Goal: Task Accomplishment & Management: Manage account settings

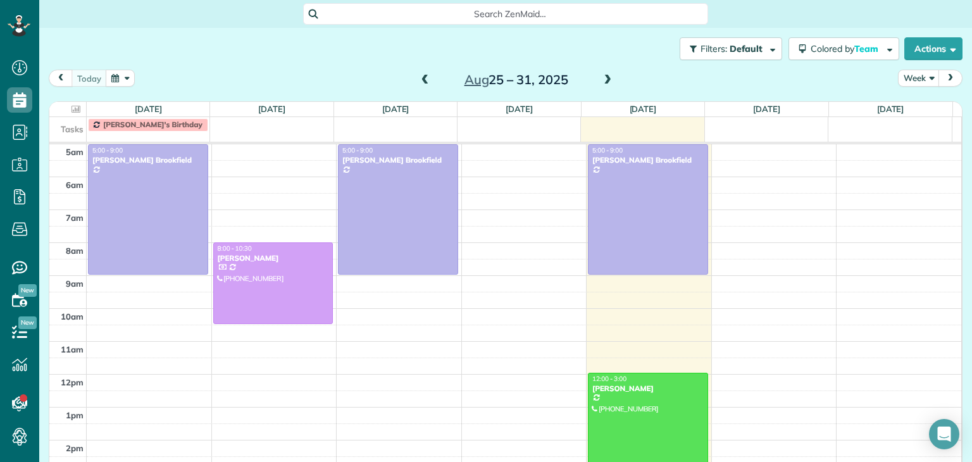
scroll to position [66, 0]
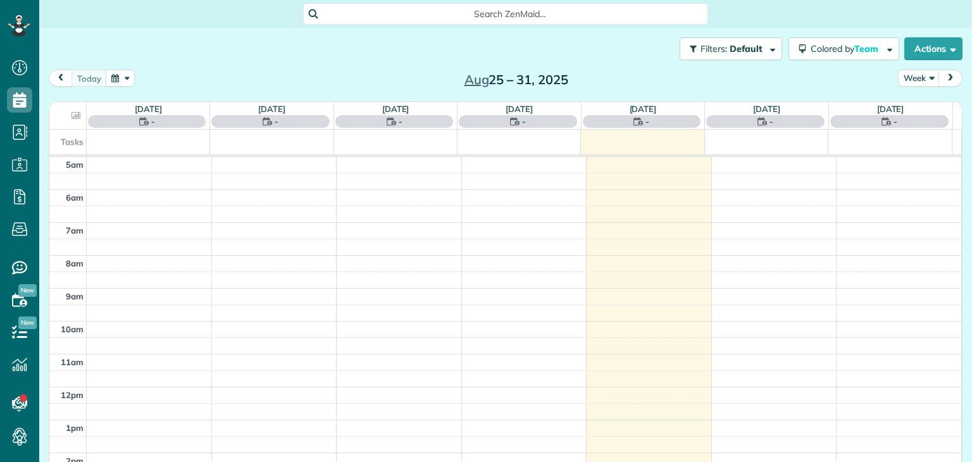
scroll to position [66, 0]
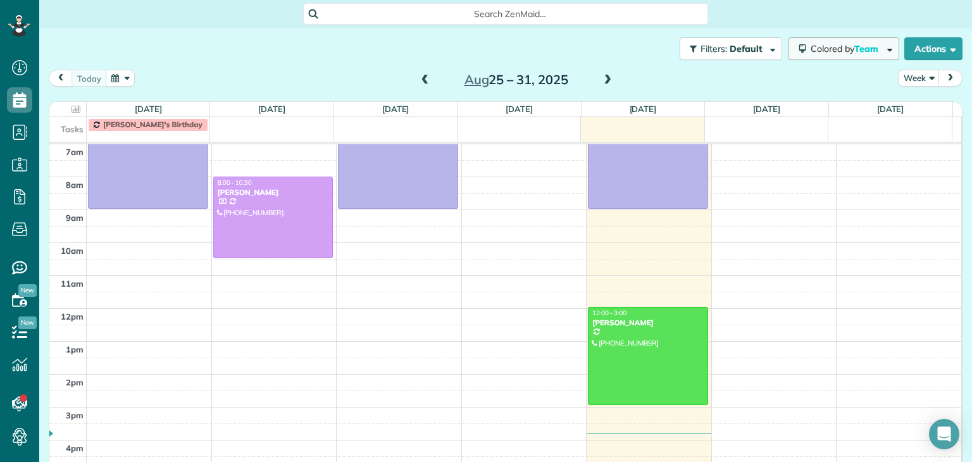
click at [810, 43] on span "Colored by Team" at bounding box center [846, 48] width 72 height 11
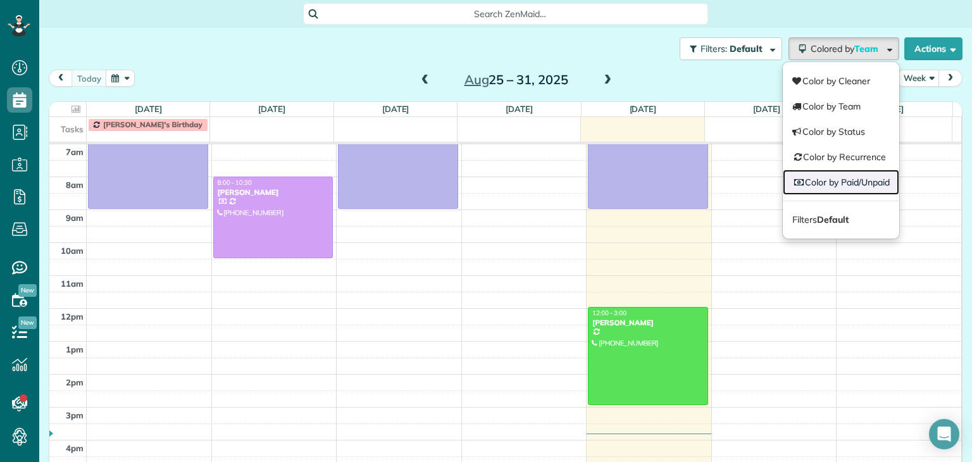
click at [812, 171] on link "Color by Paid/Unpaid" at bounding box center [840, 182] width 116 height 25
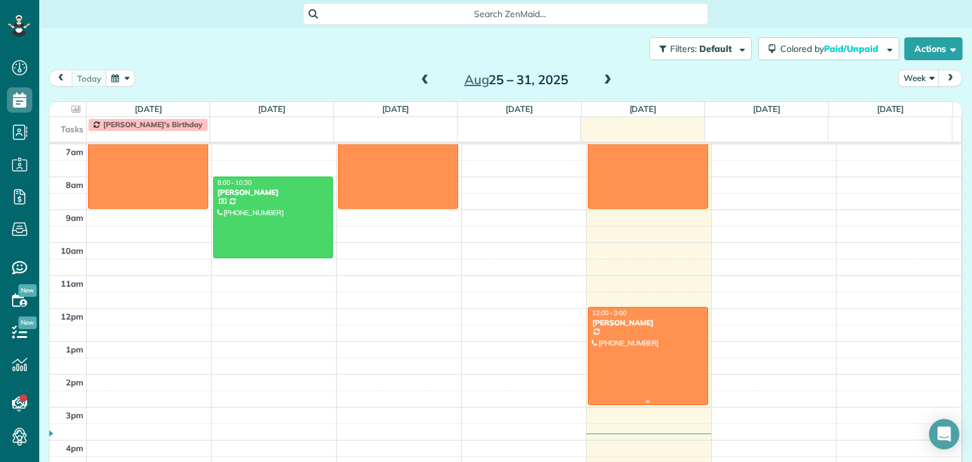
click at [676, 342] on div at bounding box center [647, 355] width 119 height 97
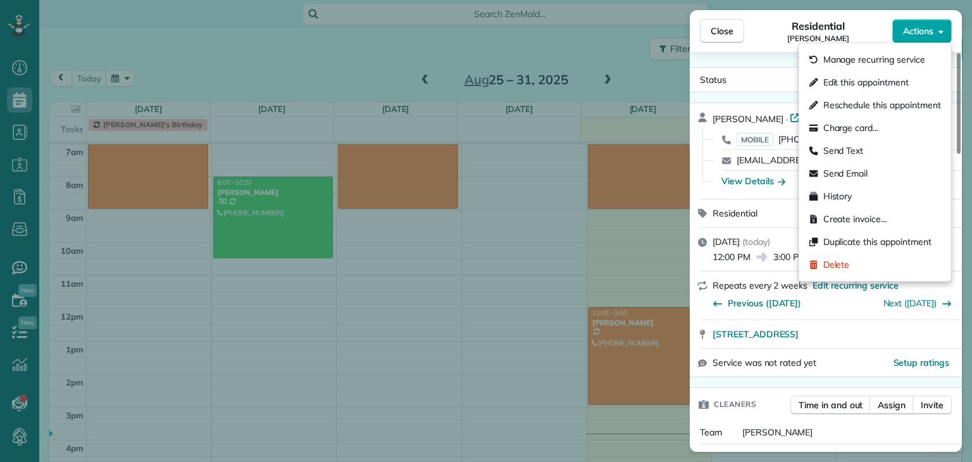
click at [909, 37] on span "Actions" at bounding box center [918, 31] width 30 height 13
click at [871, 137] on div "Charge card…" at bounding box center [875, 127] width 142 height 23
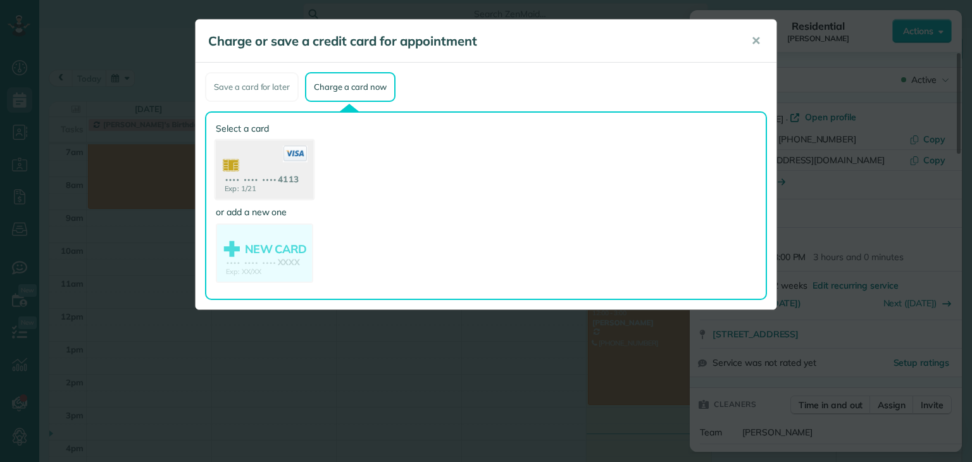
click at [280, 182] on use at bounding box center [264, 170] width 97 height 61
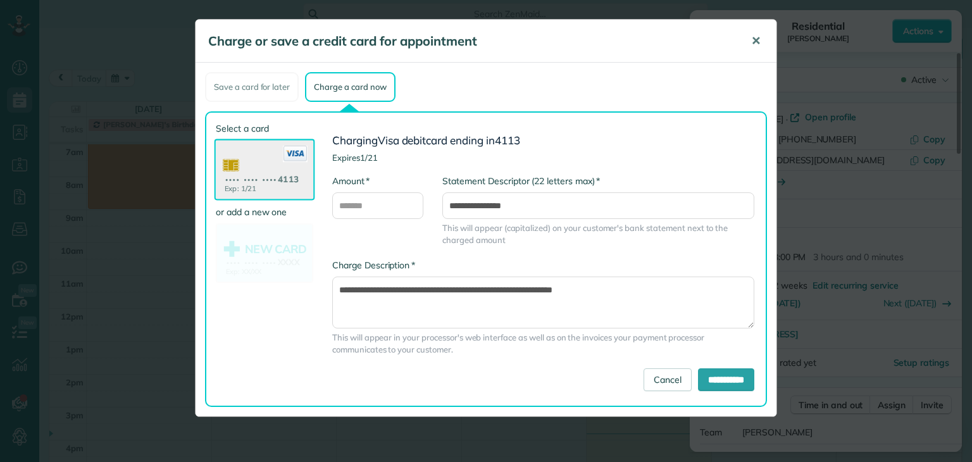
click at [757, 41] on span "✕" at bounding box center [755, 41] width 9 height 15
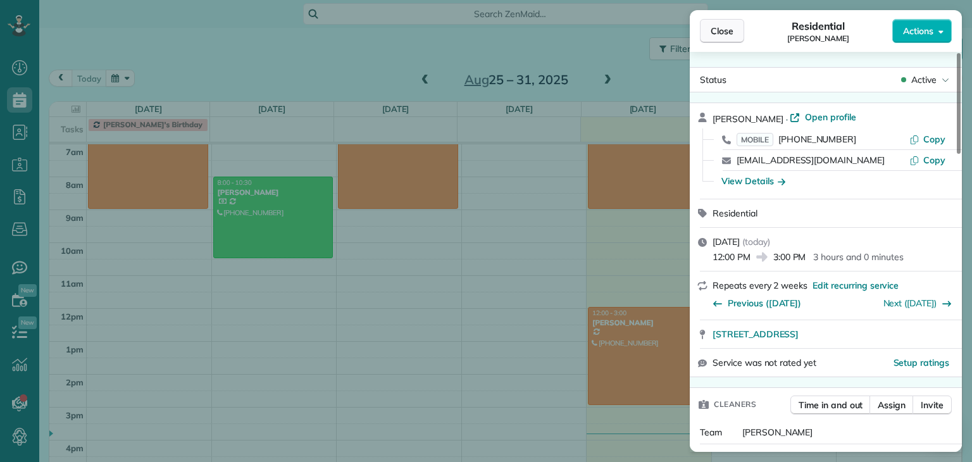
click at [734, 35] on button "Close" at bounding box center [722, 31] width 44 height 24
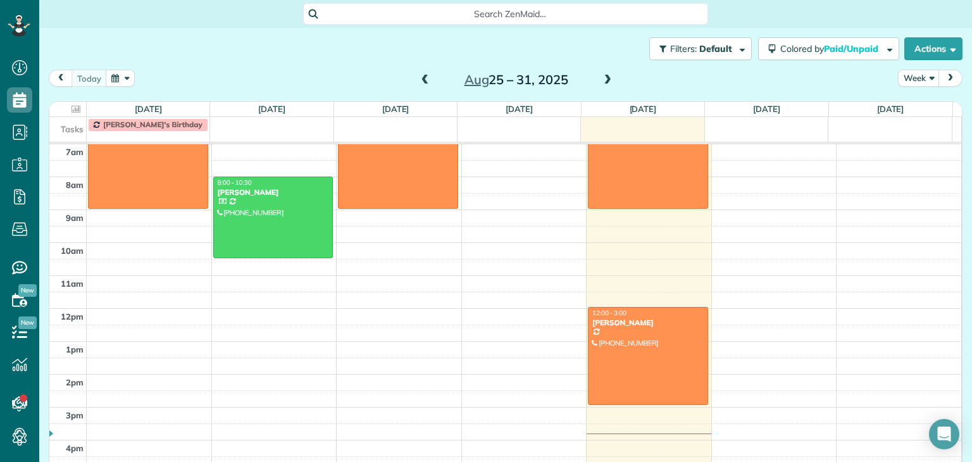
click at [423, 81] on span at bounding box center [425, 80] width 14 height 11
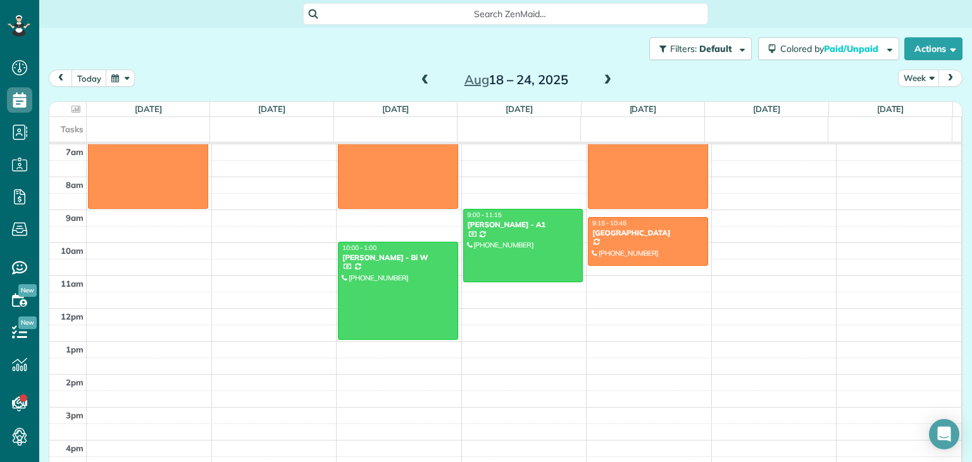
click at [423, 81] on span at bounding box center [425, 80] width 14 height 11
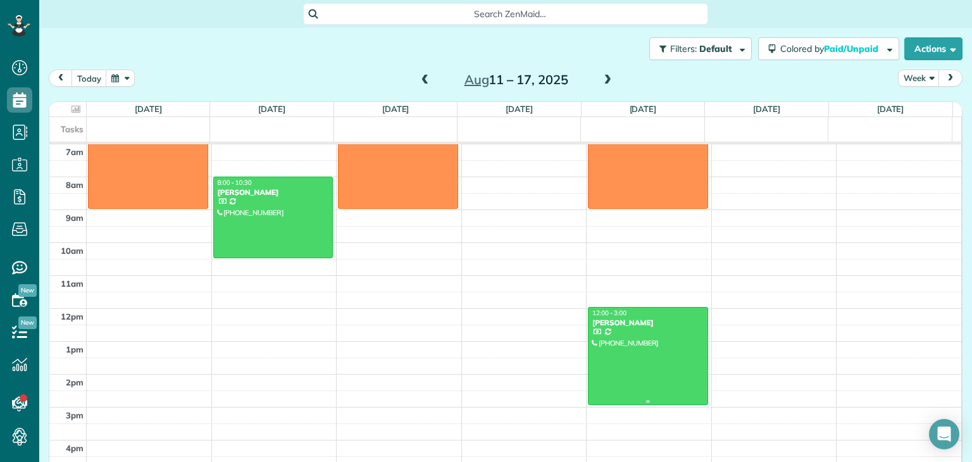
click at [653, 309] on div "12:00 - 3:00" at bounding box center [647, 313] width 113 height 8
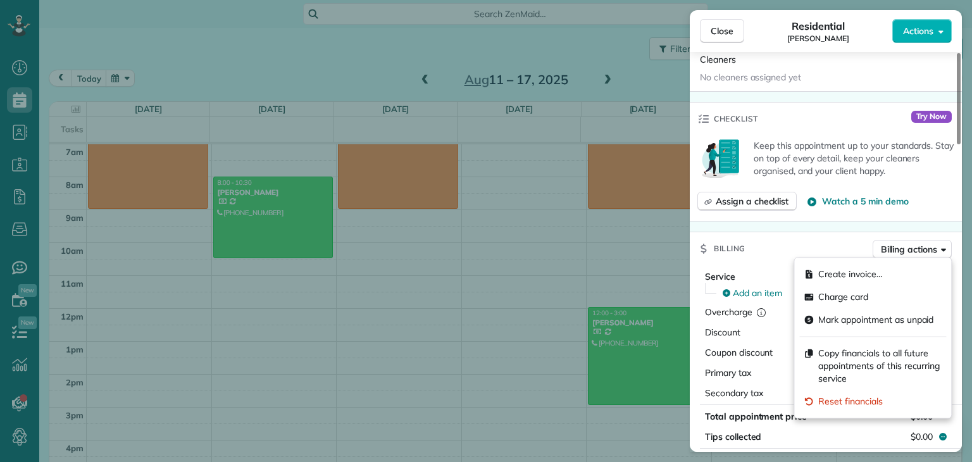
scroll to position [405, 0]
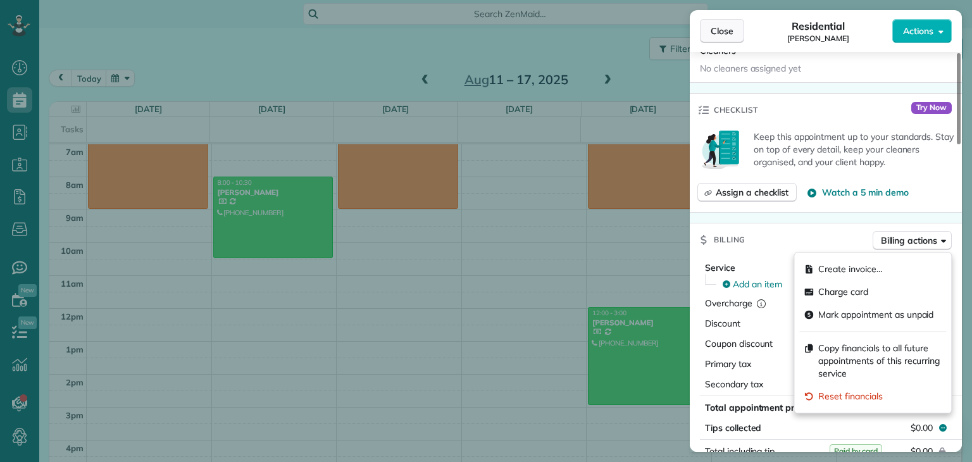
click at [711, 38] on button "Close" at bounding box center [722, 31] width 44 height 24
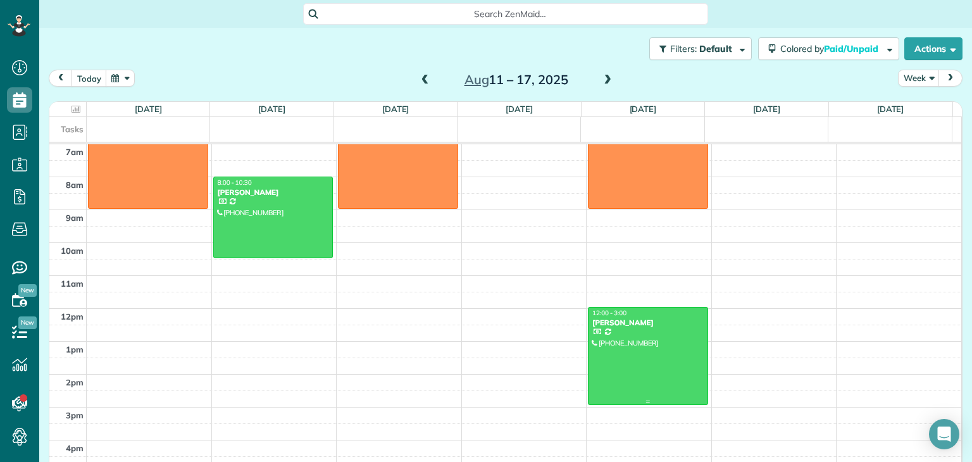
click at [640, 352] on div at bounding box center [647, 355] width 119 height 97
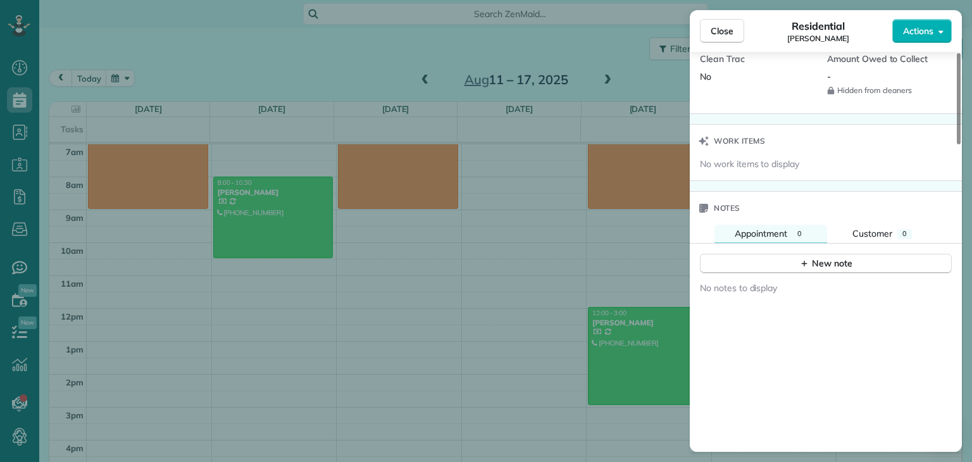
scroll to position [946, 0]
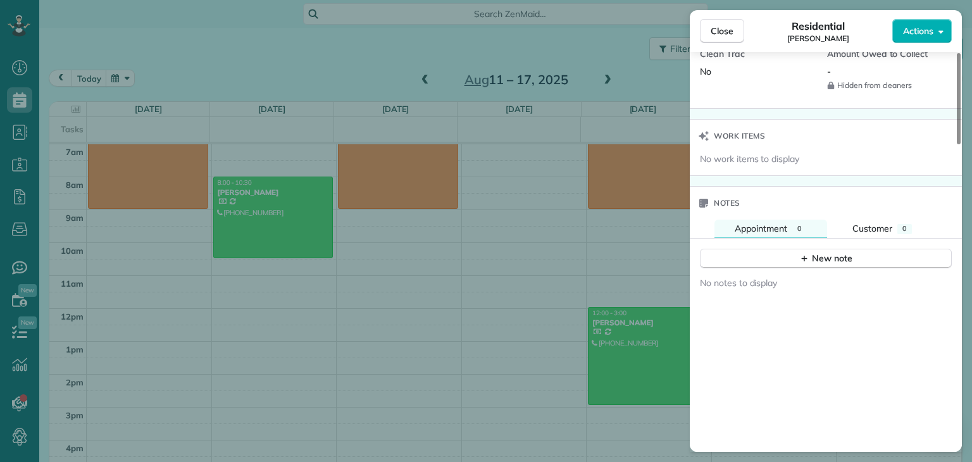
click at [731, 18] on div "Close Residential [PERSON_NAME] Actions" at bounding box center [825, 31] width 272 height 42
click at [726, 27] on span "Close" at bounding box center [721, 31] width 23 height 13
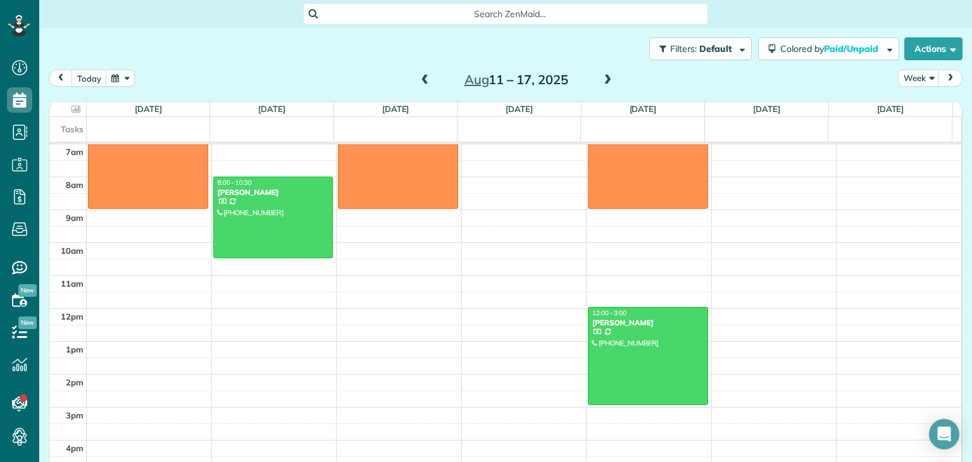
click at [421, 75] on span at bounding box center [425, 80] width 14 height 11
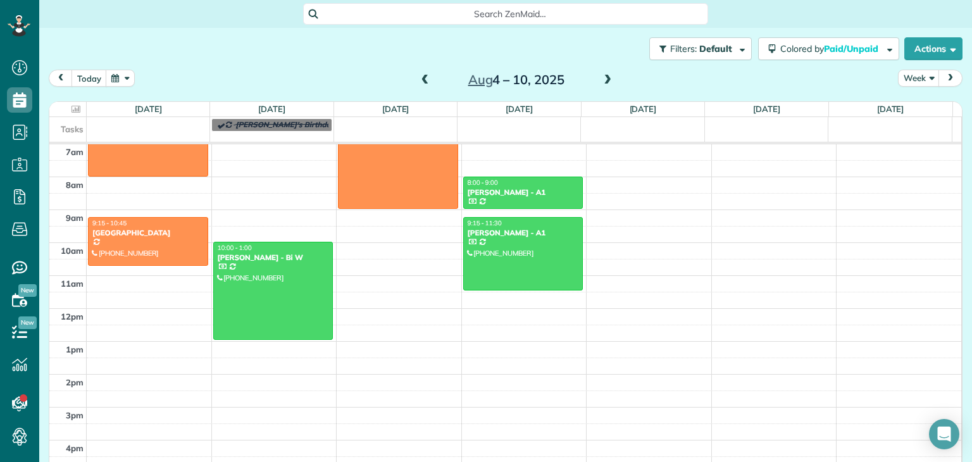
click at [421, 75] on span at bounding box center [425, 80] width 14 height 11
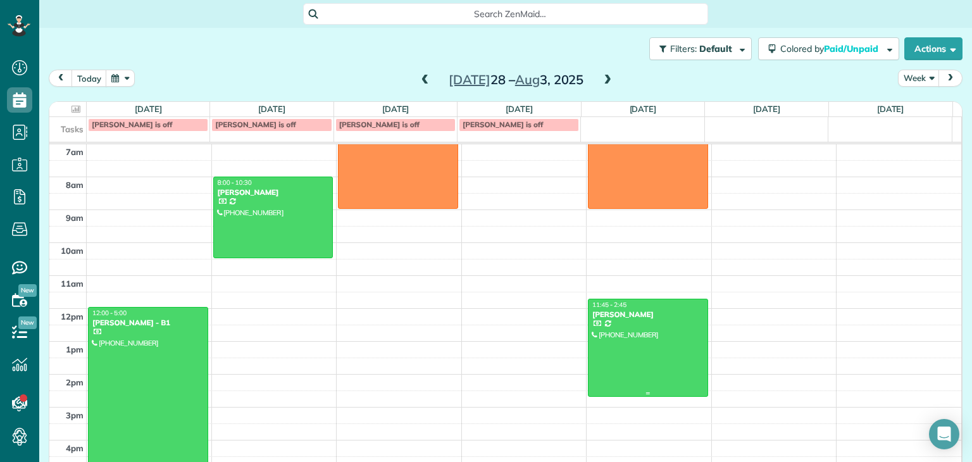
click at [641, 328] on div at bounding box center [647, 347] width 119 height 97
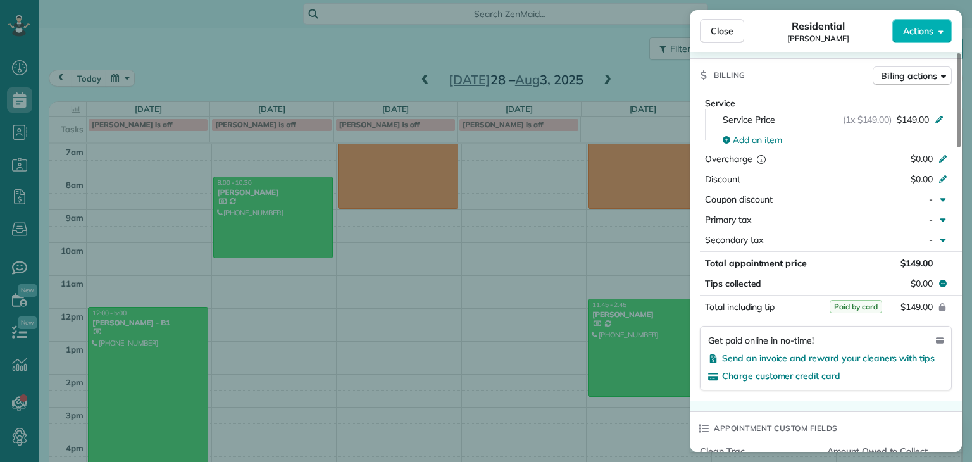
scroll to position [574, 0]
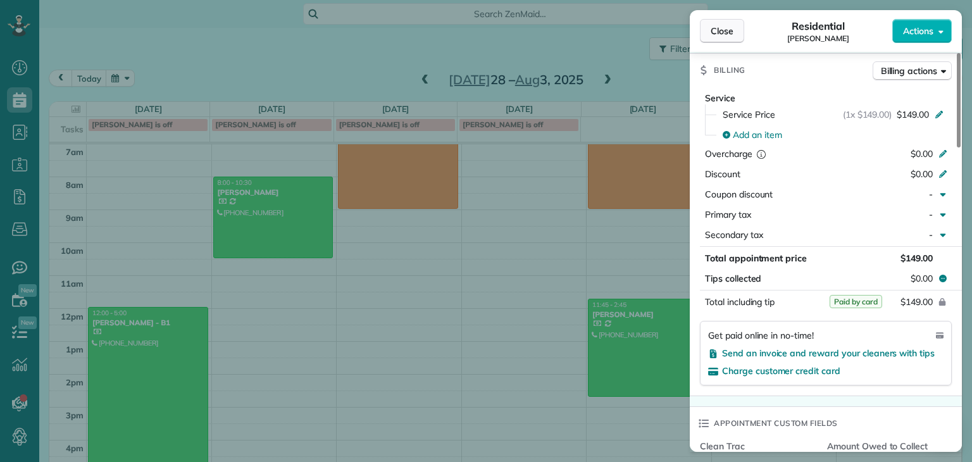
click at [711, 38] on button "Close" at bounding box center [722, 31] width 44 height 24
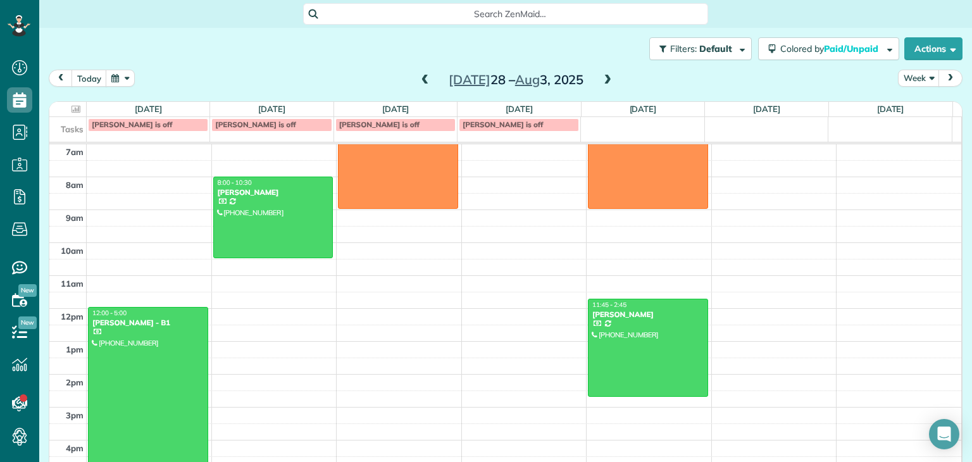
click at [605, 80] on span at bounding box center [607, 80] width 14 height 11
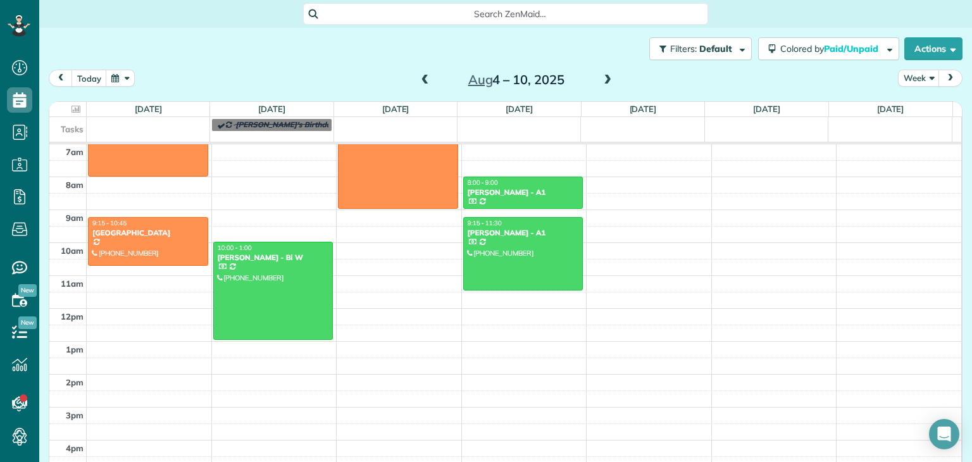
click at [595, 66] on div "Filters: Default Colored by Paid/Unpaid Color by Cleaner Color by Team Color by…" at bounding box center [505, 49] width 932 height 42
click at [602, 83] on span at bounding box center [607, 80] width 14 height 11
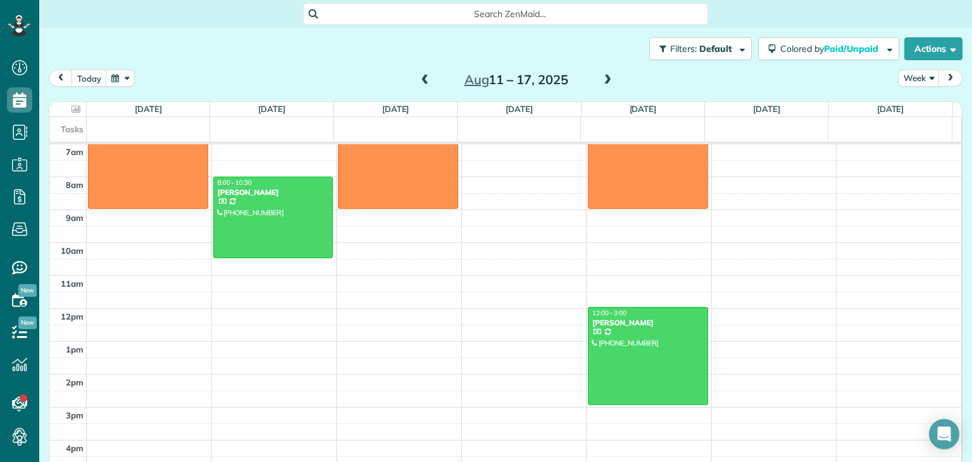
click at [654, 348] on div at bounding box center [647, 355] width 119 height 97
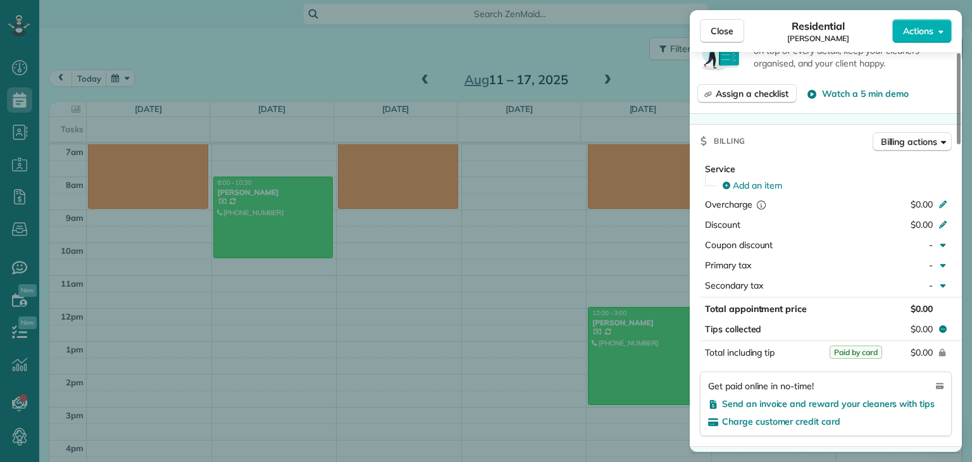
scroll to position [506, 0]
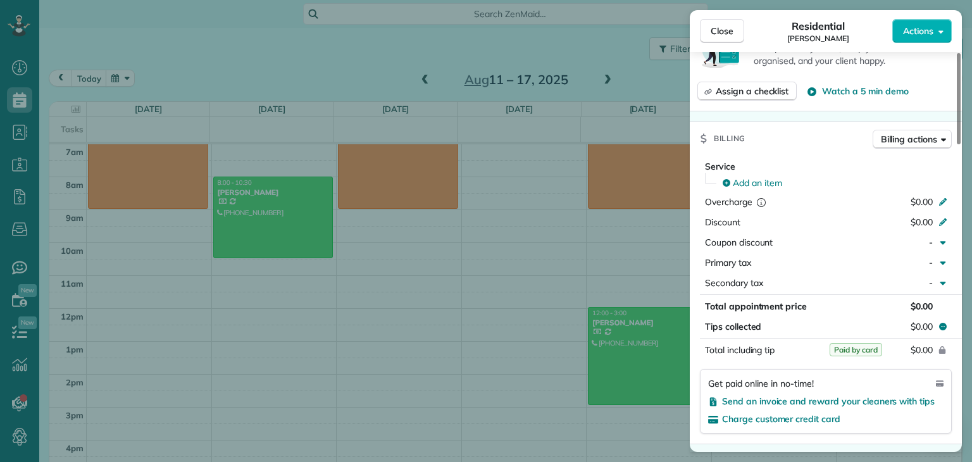
click at [933, 151] on div "Billing actions" at bounding box center [911, 142] width 79 height 25
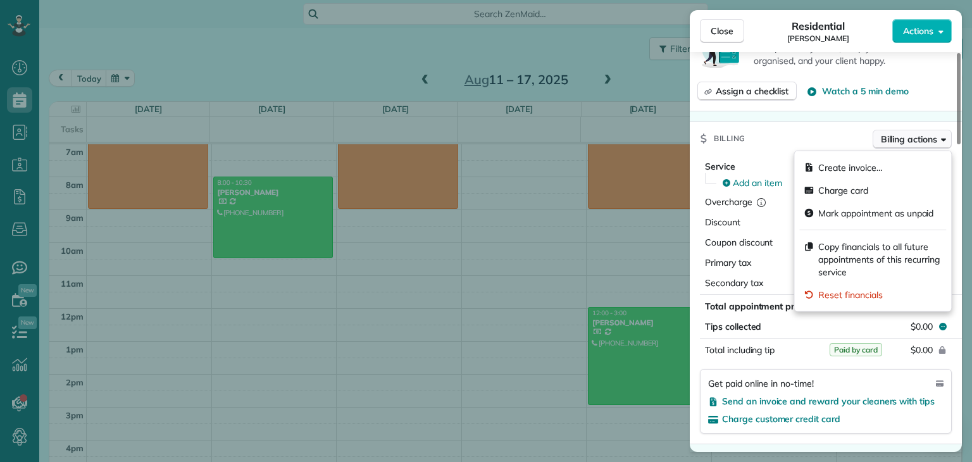
click at [932, 145] on span "Billing actions" at bounding box center [908, 139] width 56 height 13
click at [789, 122] on div "Status Active [PERSON_NAME] · Open profile MOBILE [PHONE_NUMBER] Copy [EMAIL_AD…" at bounding box center [825, 415] width 272 height 1708
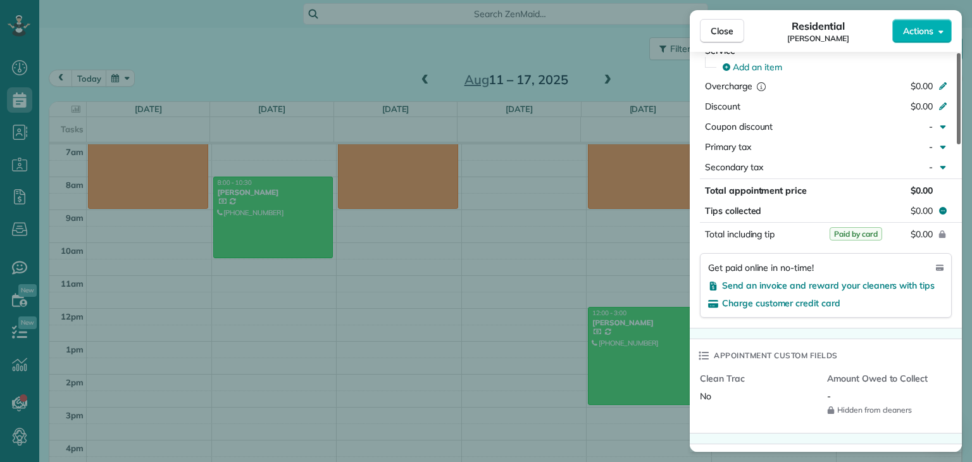
scroll to position [673, 0]
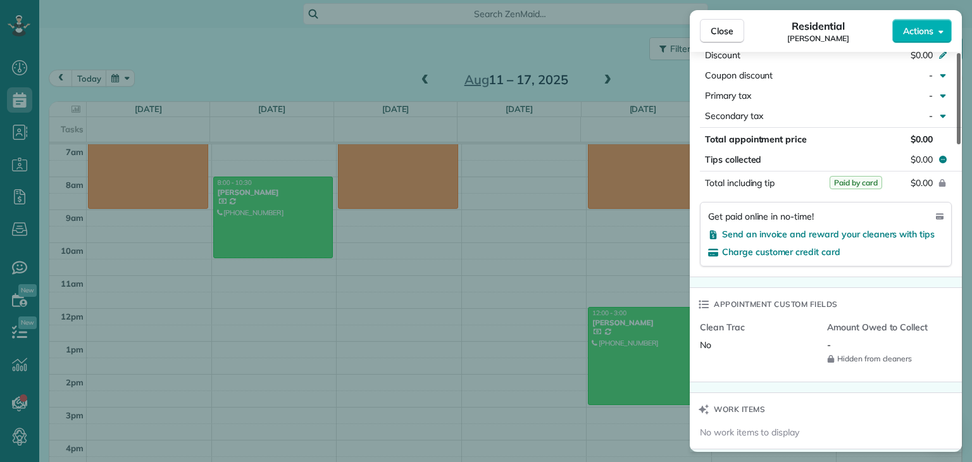
drag, startPoint x: 959, startPoint y: 244, endPoint x: 961, endPoint y: 281, distance: 38.0
click at [960, 144] on div at bounding box center [958, 98] width 4 height 91
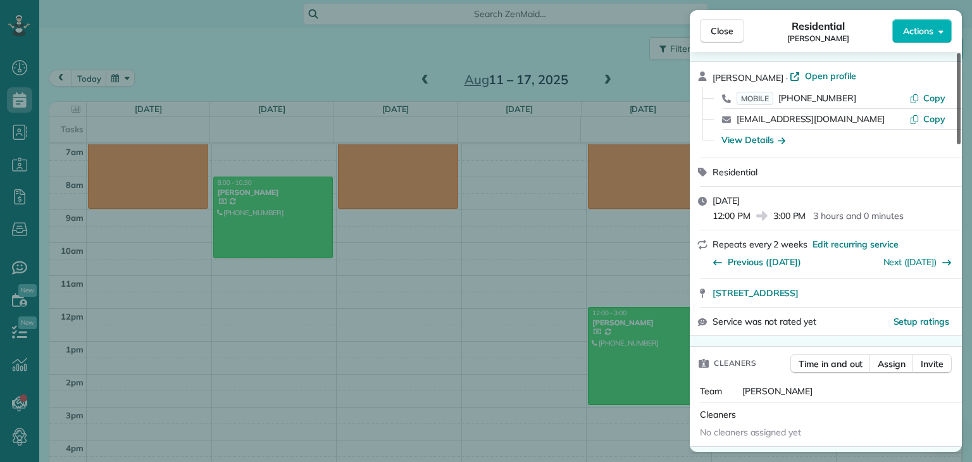
scroll to position [37, 0]
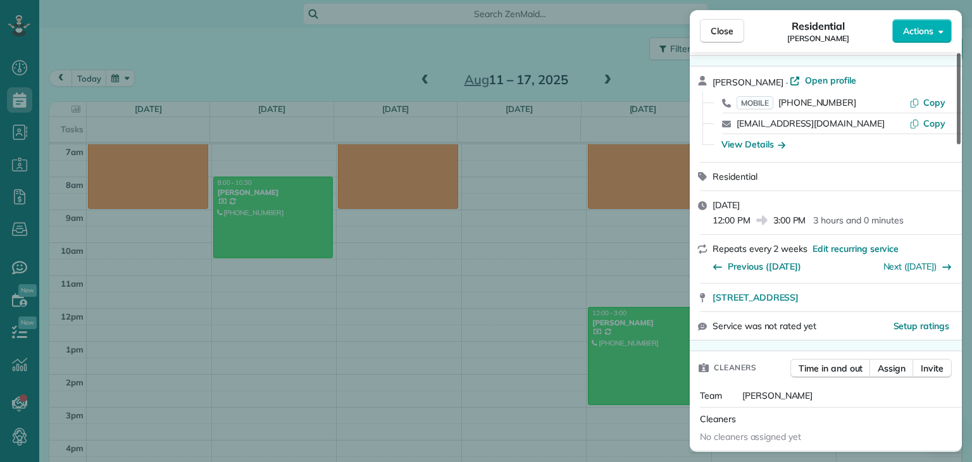
drag, startPoint x: 959, startPoint y: 271, endPoint x: 941, endPoint y: 125, distance: 146.6
click at [956, 125] on div at bounding box center [958, 98] width 4 height 91
click at [772, 147] on div "View Details" at bounding box center [753, 144] width 64 height 13
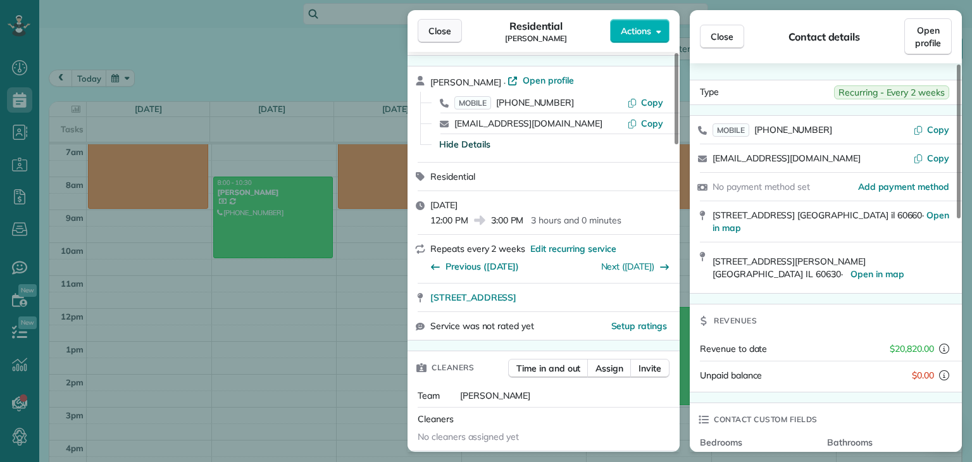
click at [431, 38] on button "Close" at bounding box center [439, 31] width 44 height 24
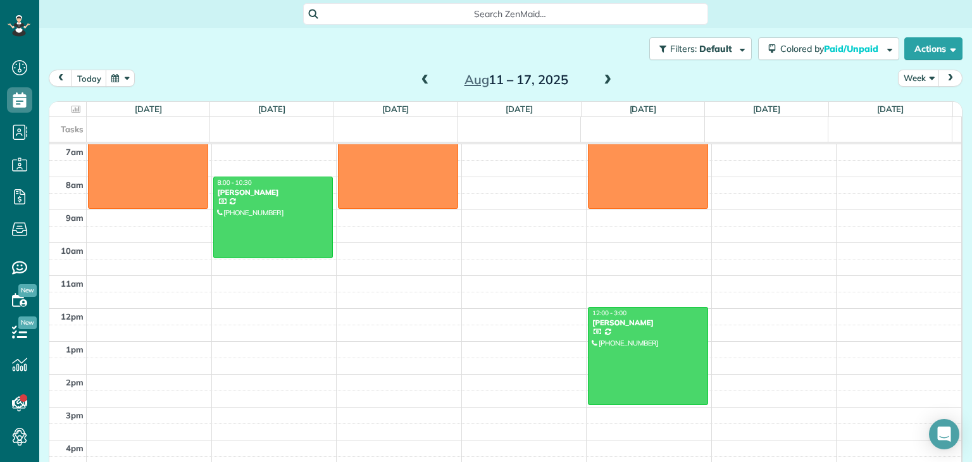
click at [608, 79] on span at bounding box center [607, 80] width 14 height 11
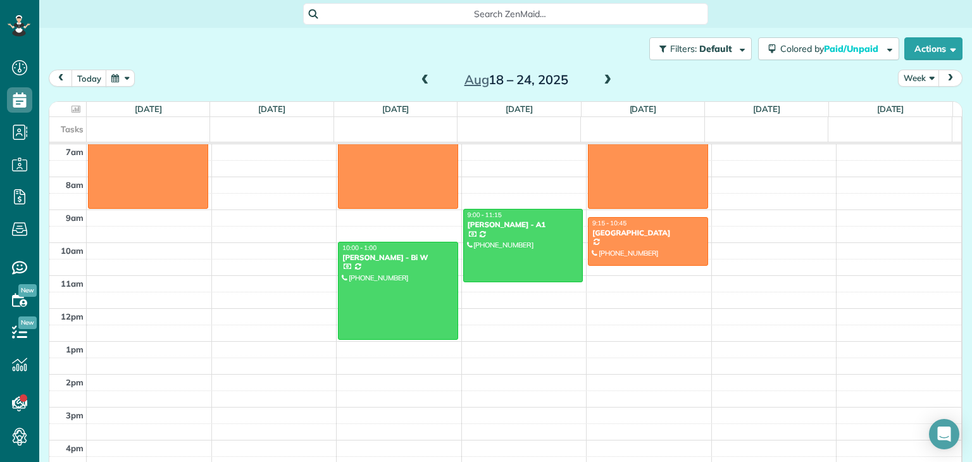
click at [608, 79] on span at bounding box center [607, 80] width 14 height 11
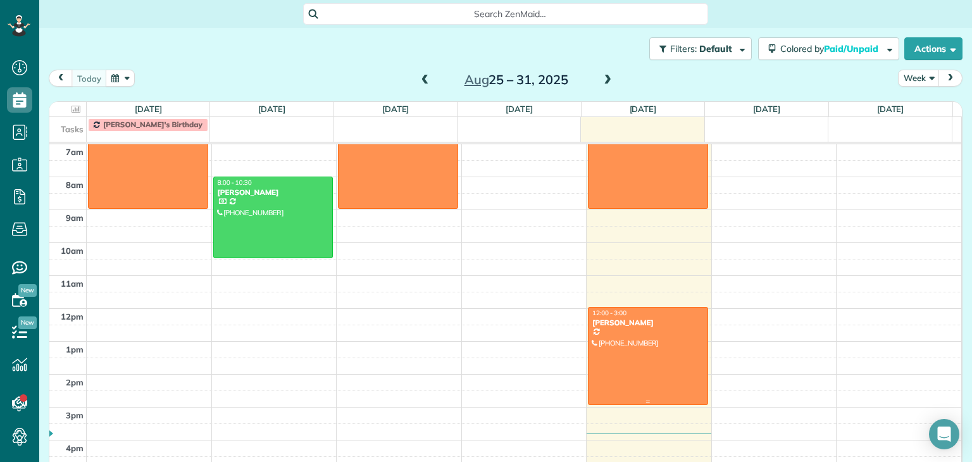
click at [639, 345] on div at bounding box center [647, 355] width 119 height 97
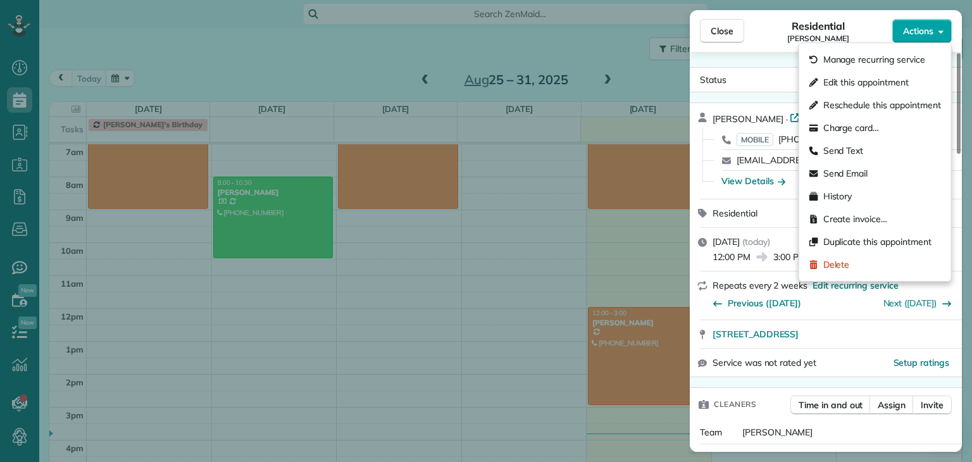
click at [933, 34] on button "Actions" at bounding box center [921, 31] width 59 height 24
click at [885, 65] on span "Manage recurring service" at bounding box center [874, 59] width 102 height 13
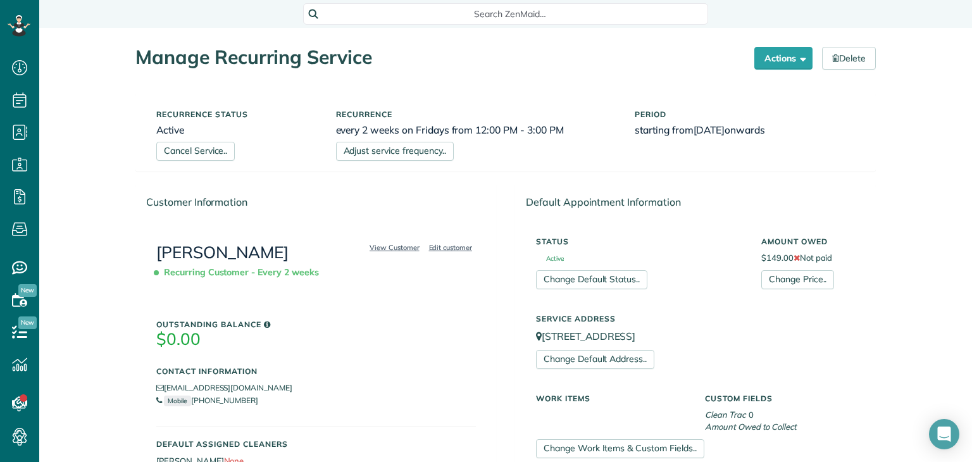
scroll to position [6, 6]
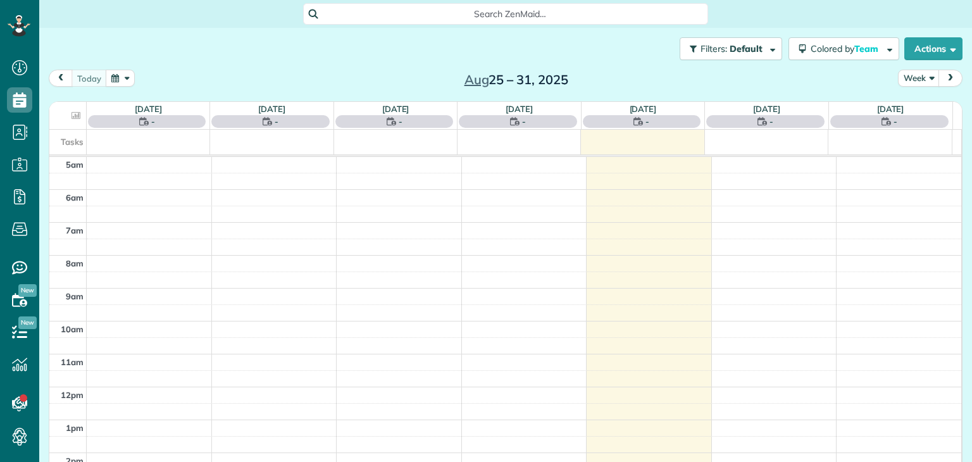
scroll to position [66, 0]
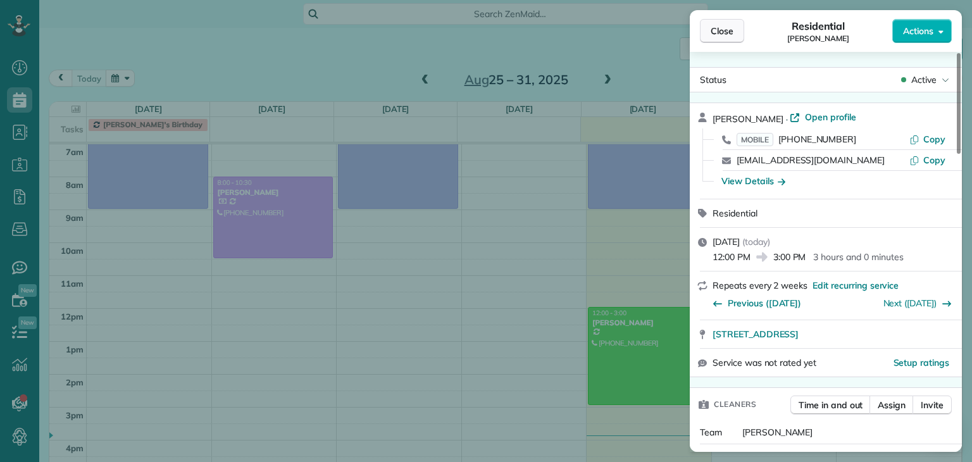
click at [731, 21] on button "Close" at bounding box center [722, 31] width 44 height 24
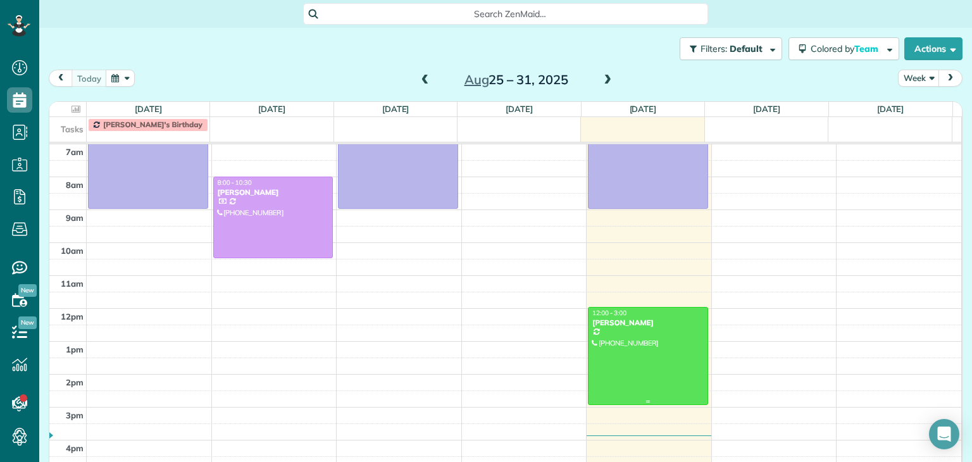
click at [622, 357] on div at bounding box center [647, 355] width 119 height 97
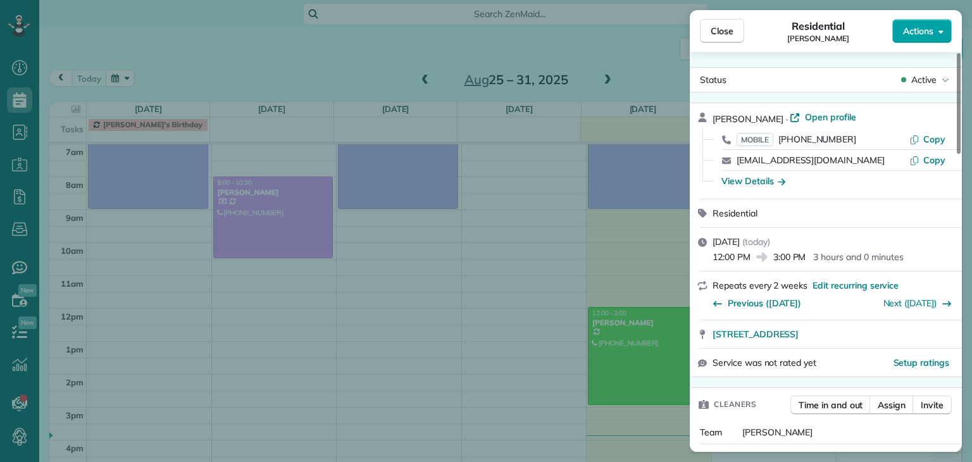
click at [941, 35] on icon "button" at bounding box center [940, 31] width 5 height 9
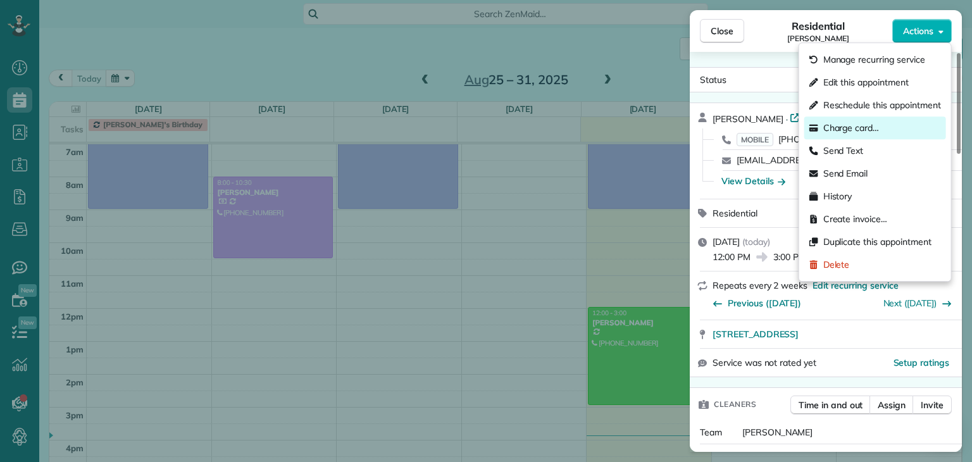
click at [862, 123] on span "Charge card…" at bounding box center [851, 127] width 56 height 13
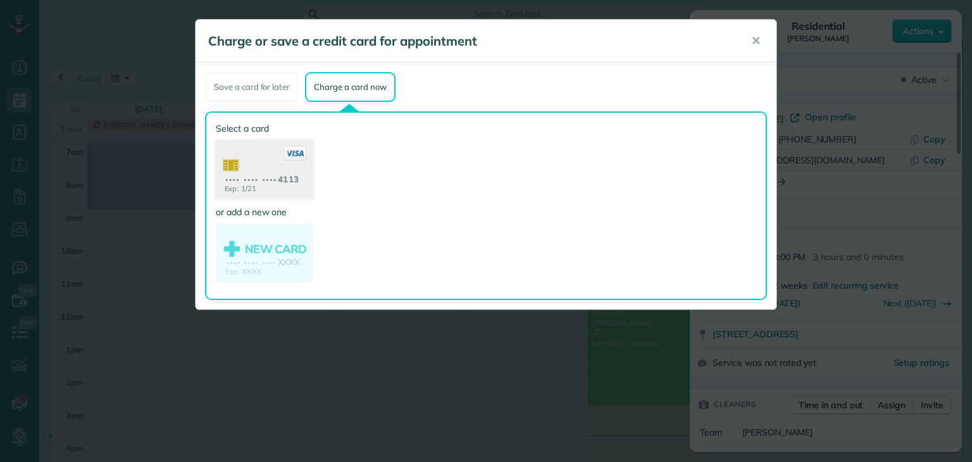
click at [278, 169] on use at bounding box center [264, 170] width 97 height 61
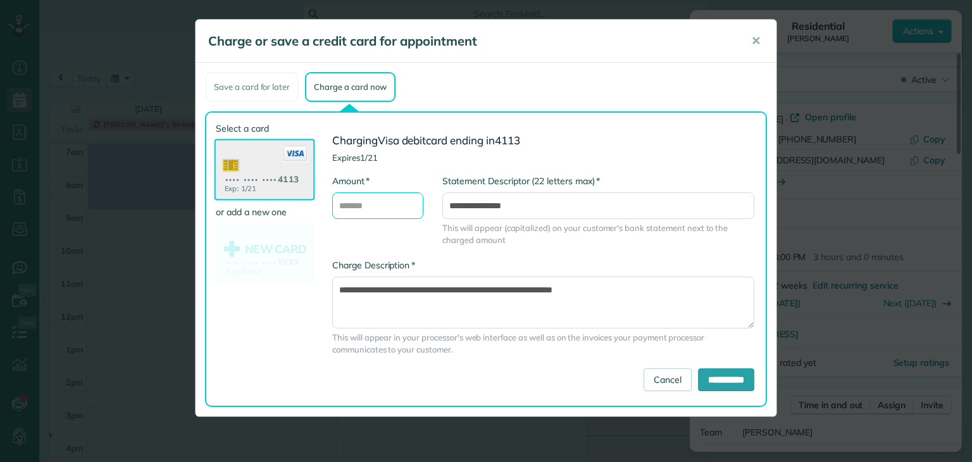
click at [380, 198] on input "* Amount" at bounding box center [377, 205] width 91 height 27
type input "***"
click at [672, 261] on div "**********" at bounding box center [543, 307] width 422 height 97
click at [708, 376] on input "**********" at bounding box center [726, 379] width 56 height 23
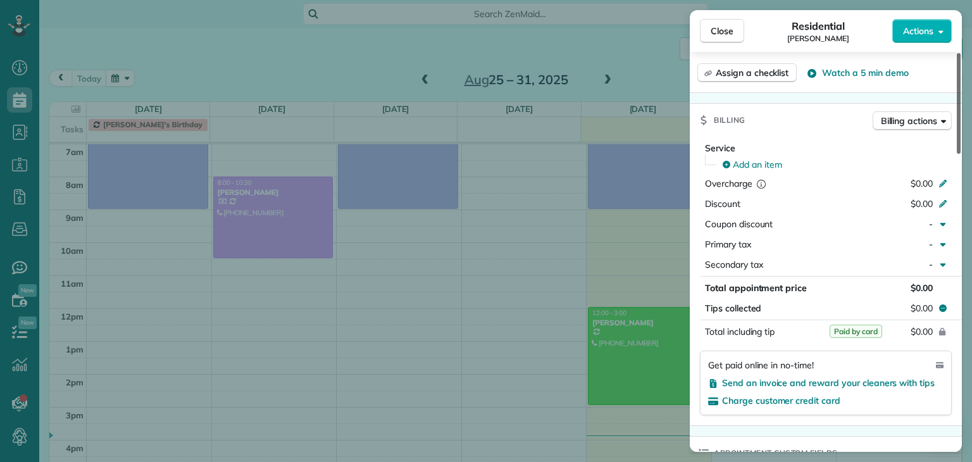
scroll to position [526, 0]
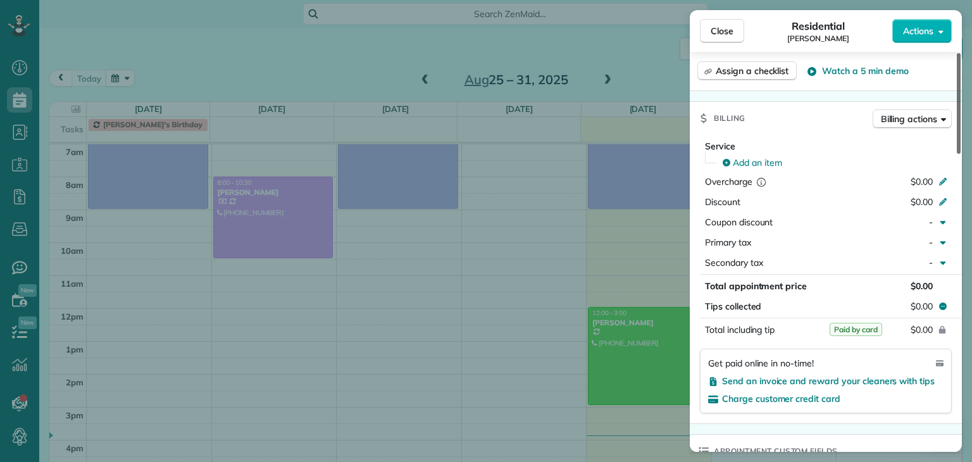
drag, startPoint x: 958, startPoint y: 119, endPoint x: 971, endPoint y: 251, distance: 132.8
click at [960, 154] on div at bounding box center [958, 103] width 4 height 101
click at [724, 32] on span "Close" at bounding box center [721, 31] width 23 height 13
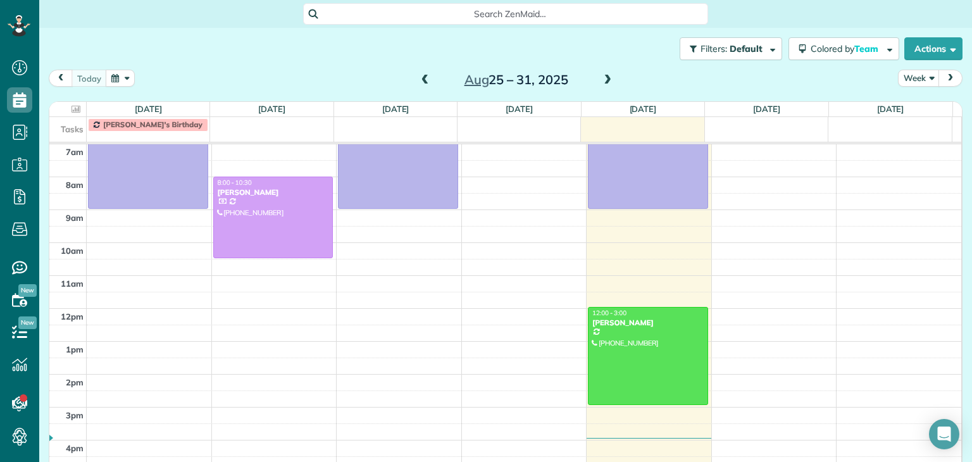
click at [422, 80] on span at bounding box center [425, 80] width 14 height 11
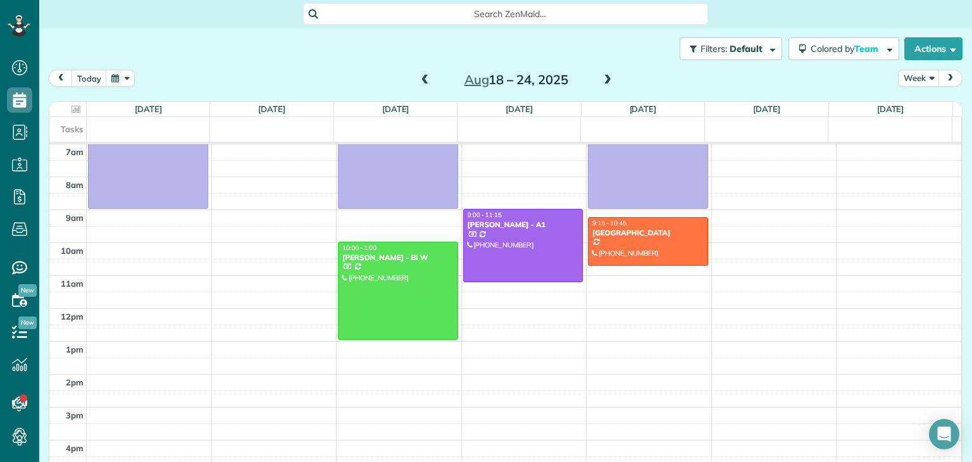
click at [422, 80] on span at bounding box center [425, 80] width 14 height 11
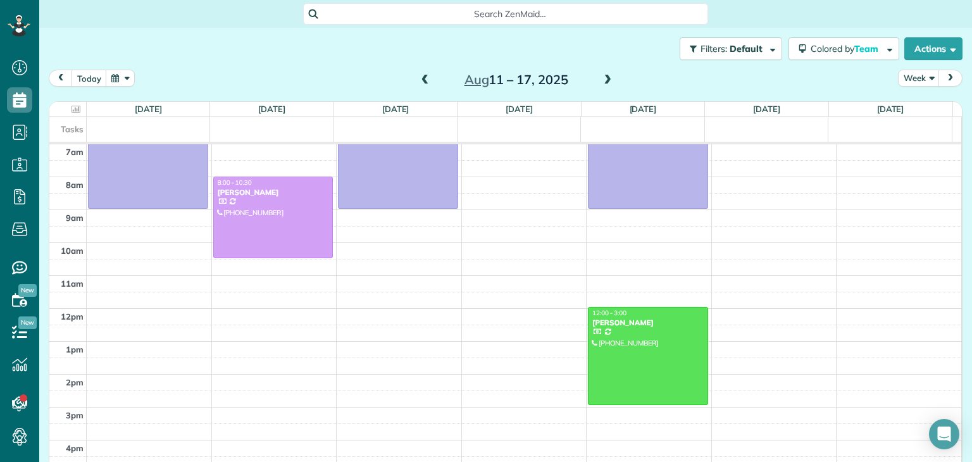
click at [601, 80] on span at bounding box center [607, 80] width 14 height 11
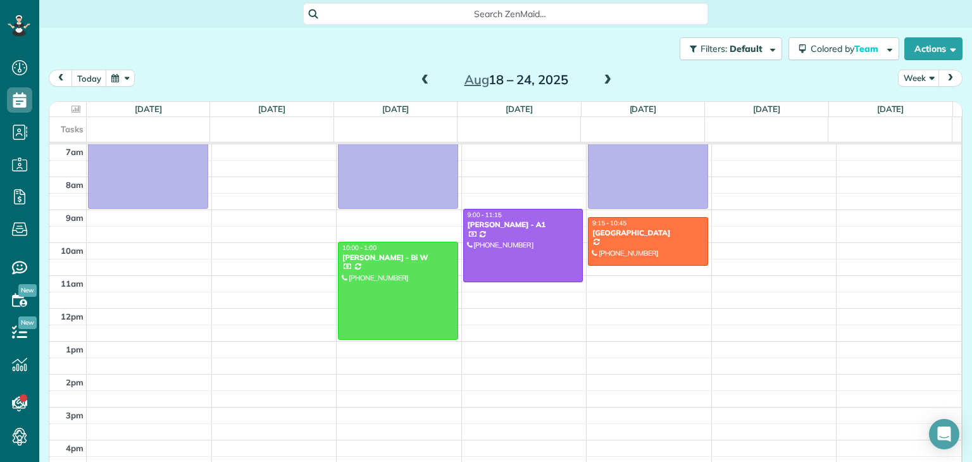
click at [601, 80] on span at bounding box center [607, 80] width 14 height 11
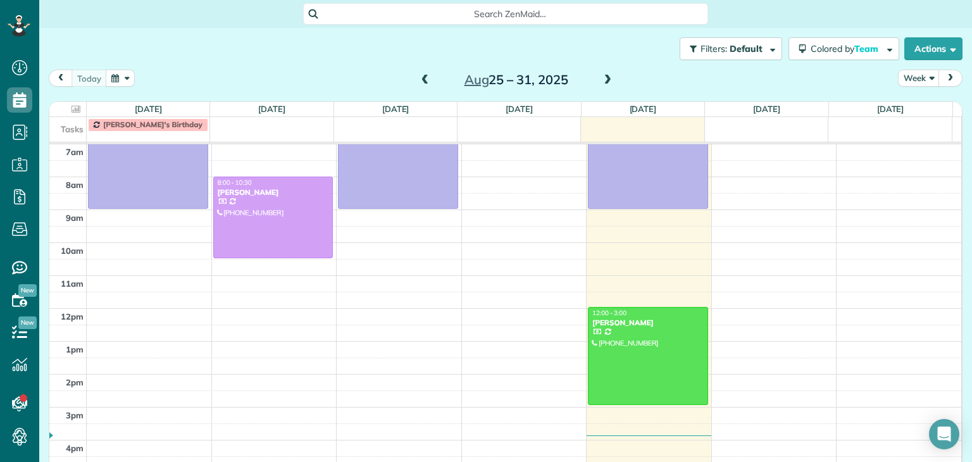
click at [601, 80] on span at bounding box center [607, 80] width 14 height 11
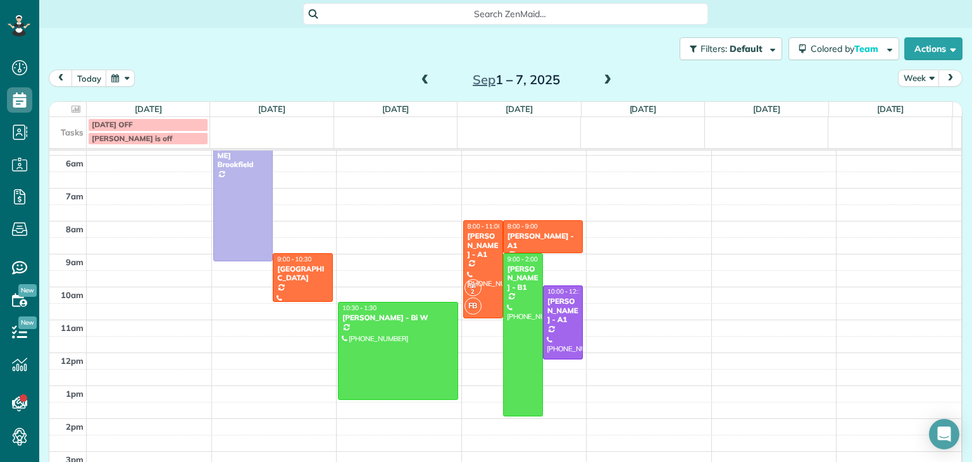
scroll to position [25, 0]
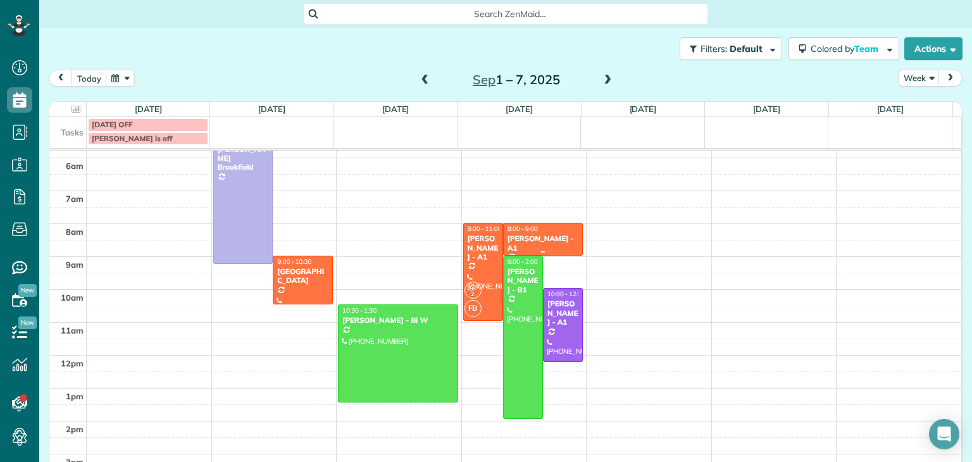
click at [557, 229] on div "8:00 - 9:00" at bounding box center [543, 229] width 72 height 8
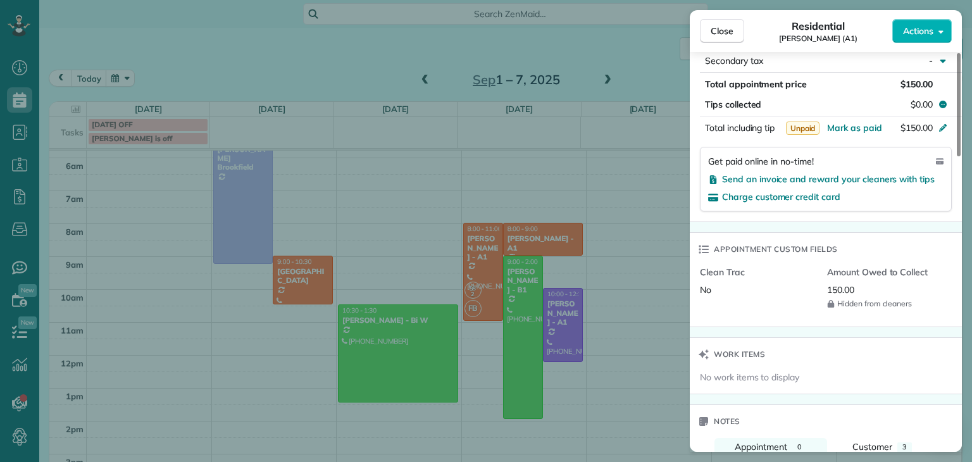
scroll to position [758, 0]
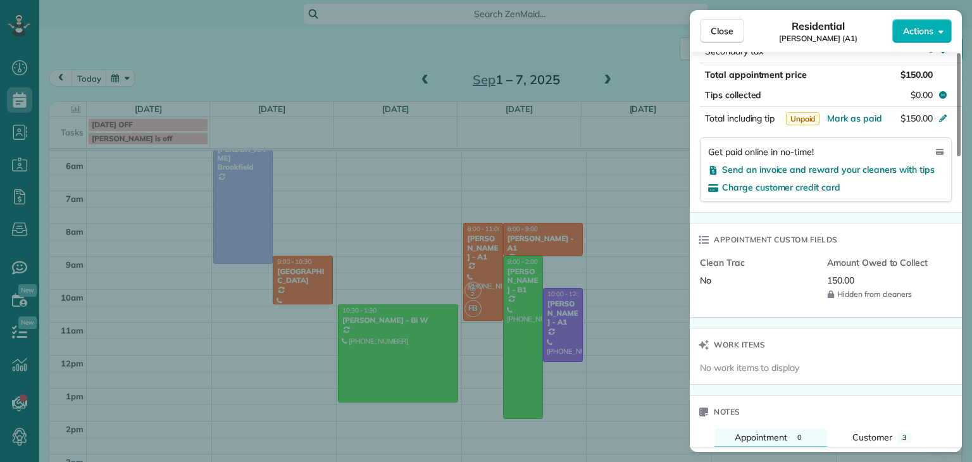
click at [550, 319] on div "Close Residential Beth George (A1) Actions Status Active Beth George (A1) · Ope…" at bounding box center [486, 231] width 972 height 462
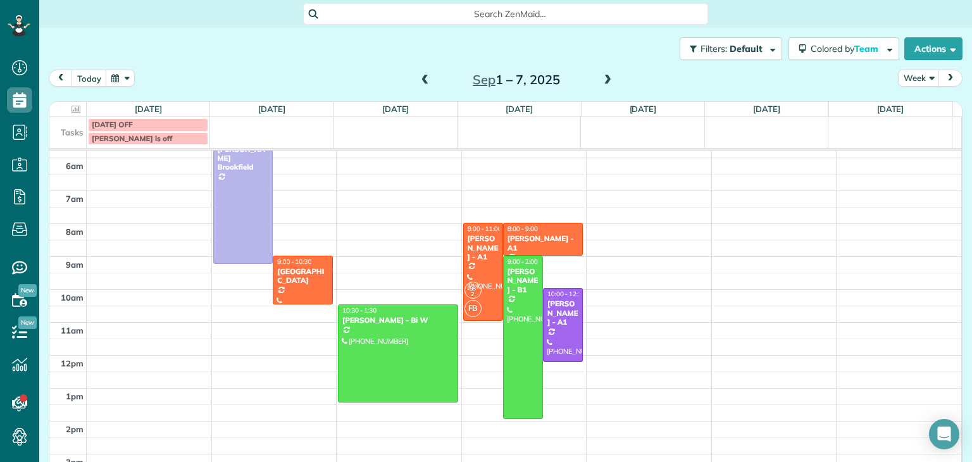
click at [557, 316] on div "[PERSON_NAME] - A1" at bounding box center [563, 312] width 32 height 27
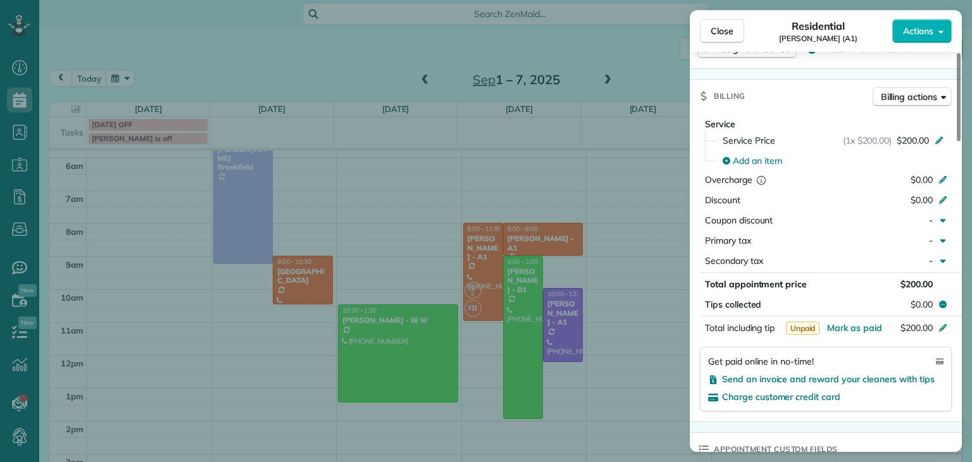
scroll to position [559, 0]
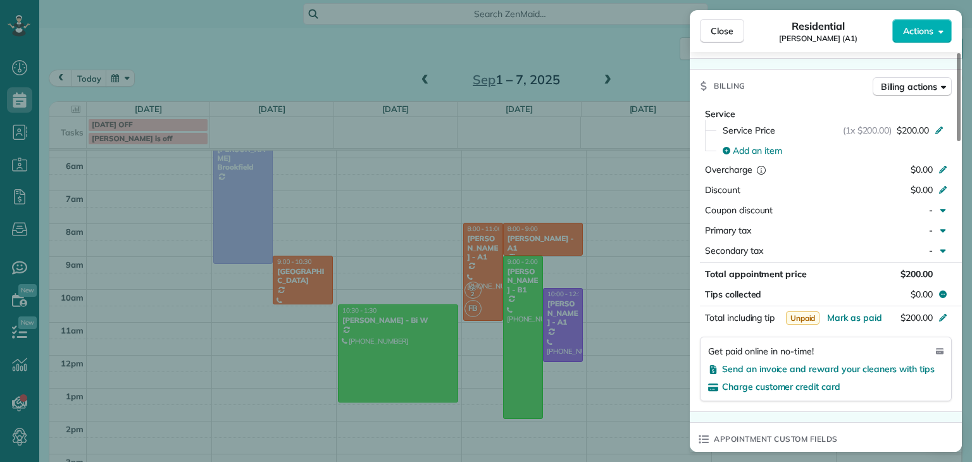
click at [471, 268] on div "Close Residential Beth George (A1) Actions Status Active Beth George (A1) · Ope…" at bounding box center [486, 231] width 972 height 462
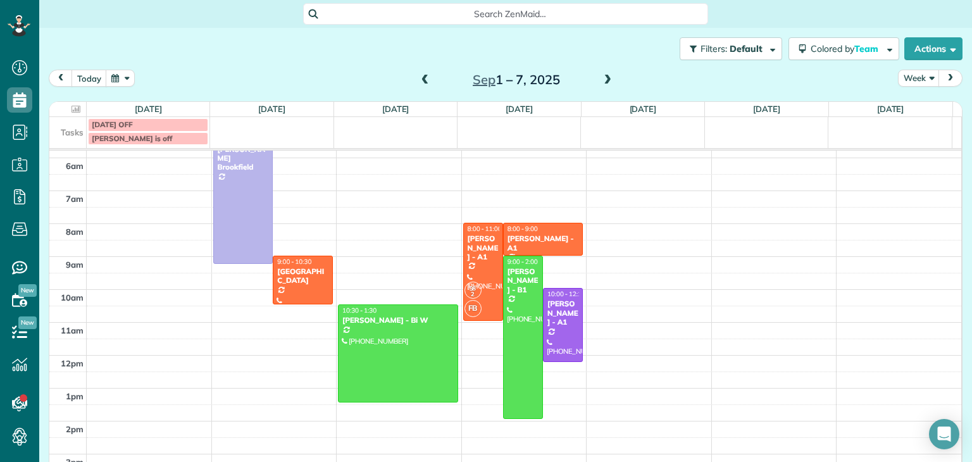
click at [466, 277] on div at bounding box center [483, 271] width 39 height 97
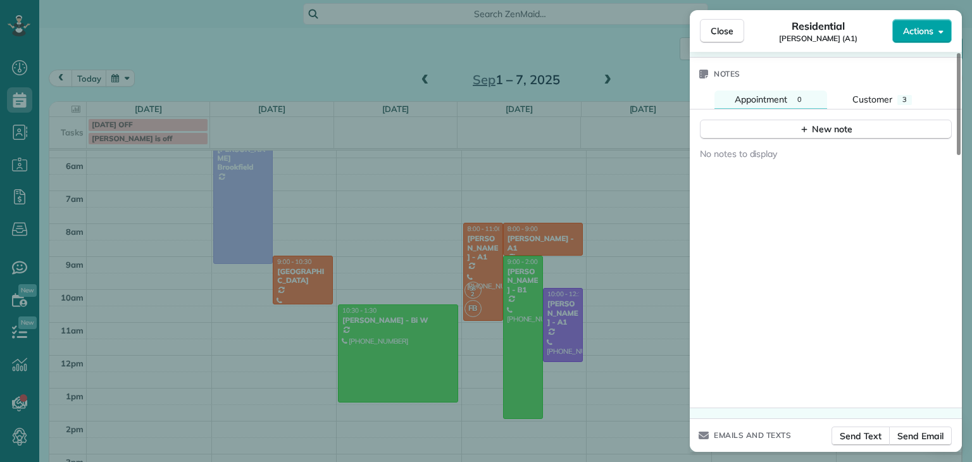
scroll to position [1161, 0]
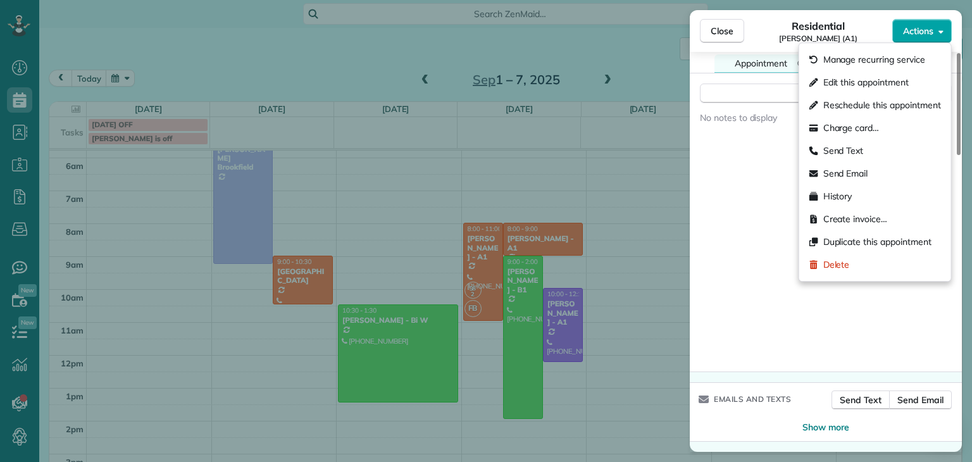
click at [918, 28] on span "Actions" at bounding box center [918, 31] width 30 height 13
click at [831, 271] on div "Delete" at bounding box center [875, 264] width 142 height 23
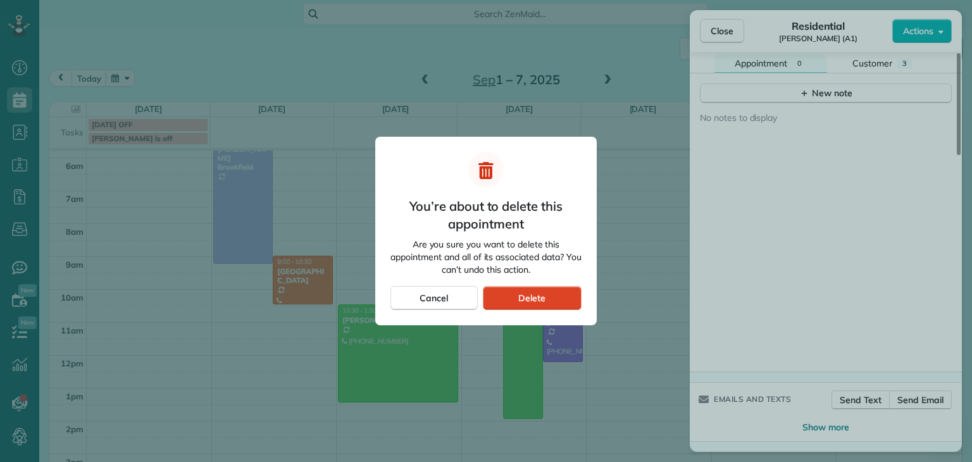
click at [533, 292] on span "Delete" at bounding box center [531, 298] width 27 height 13
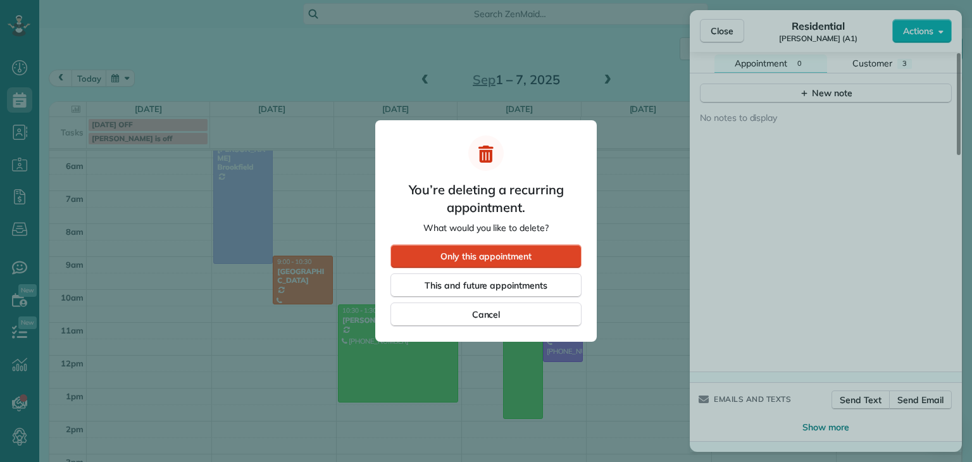
click at [516, 260] on span "Only this appointment" at bounding box center [485, 256] width 91 height 13
